Goal: Find specific page/section: Find specific page/section

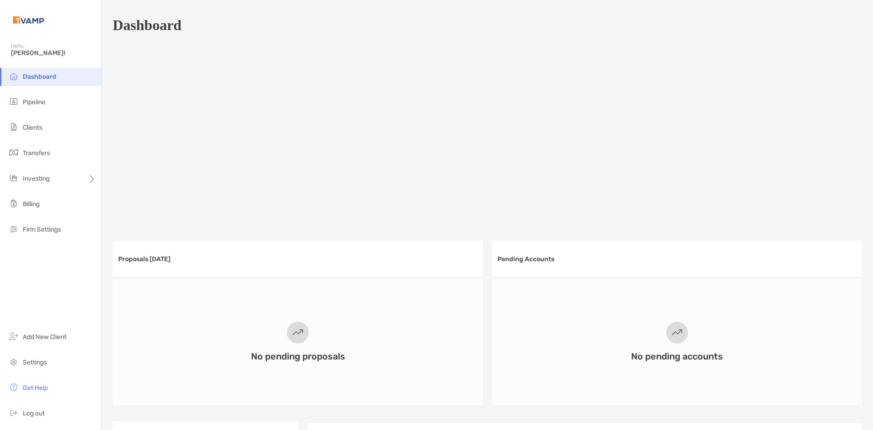
click at [49, 103] on li "Pipeline" at bounding box center [50, 102] width 101 height 18
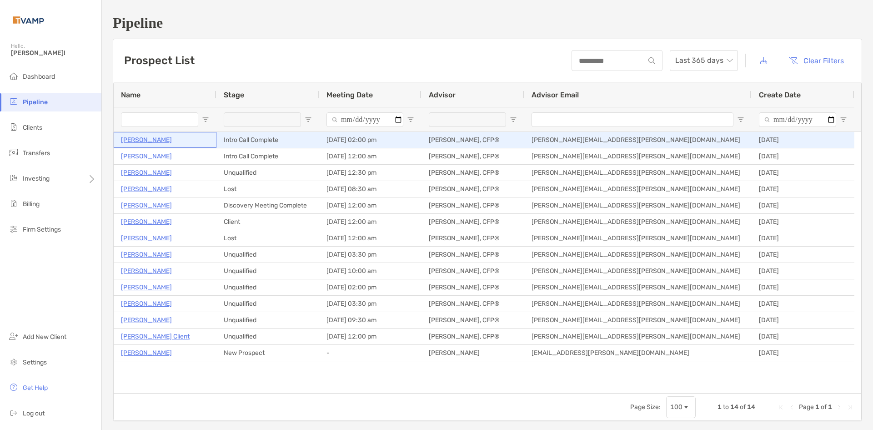
click at [155, 142] on p "Teja Suvarna" at bounding box center [146, 139] width 51 height 11
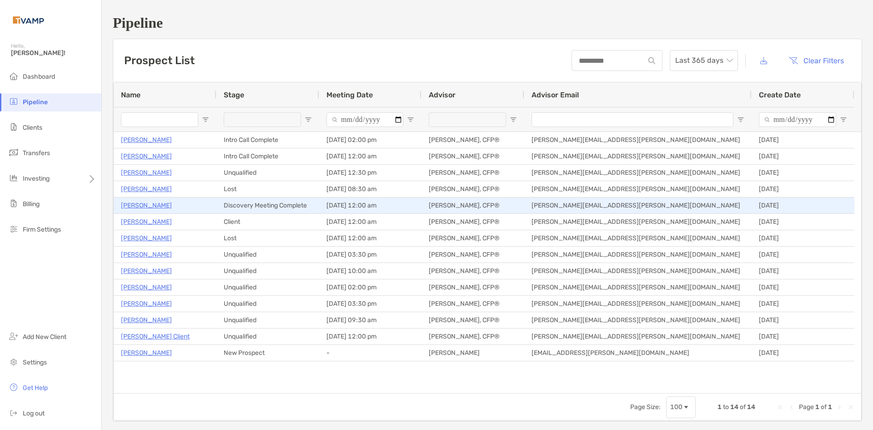
click at [146, 208] on div "[PERSON_NAME]" at bounding box center [165, 205] width 88 height 15
click at [141, 208] on p "[PERSON_NAME]" at bounding box center [146, 205] width 51 height 11
